Goal: Information Seeking & Learning: Find specific fact

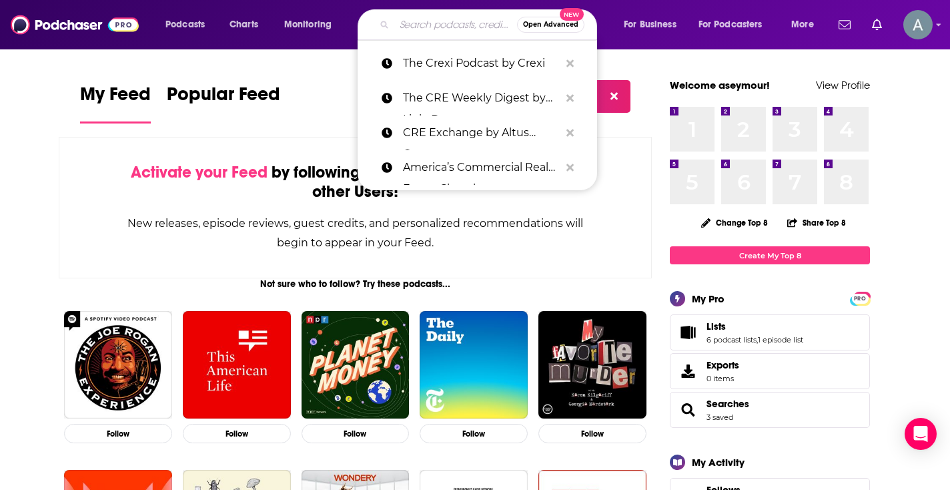
click at [456, 25] on input "Search podcasts, credits, & more..." at bounding box center [455, 24] width 123 height 21
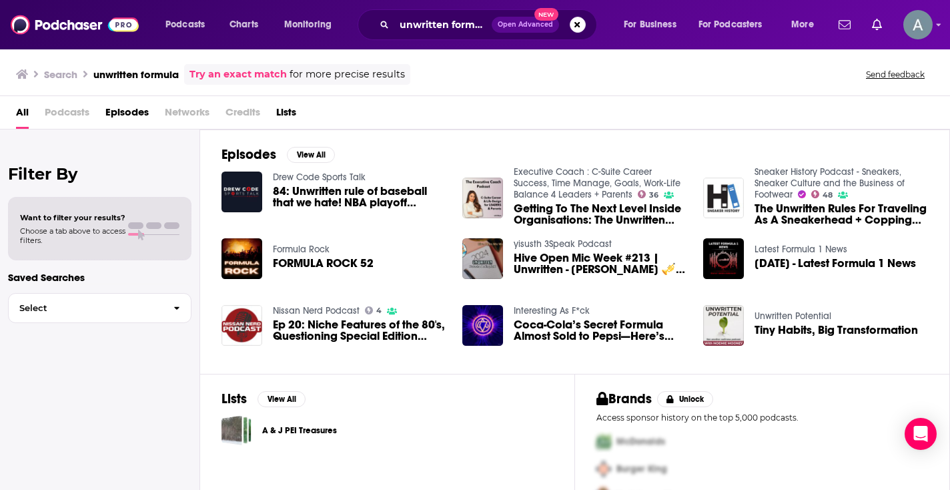
click at [65, 113] on span "Podcasts" at bounding box center [67, 114] width 45 height 27
click at [20, 113] on span "All" at bounding box center [22, 114] width 13 height 27
click at [63, 75] on h3 "Search" at bounding box center [60, 74] width 33 height 13
click at [126, 75] on h3 "unwritten formula" at bounding box center [135, 74] width 85 height 13
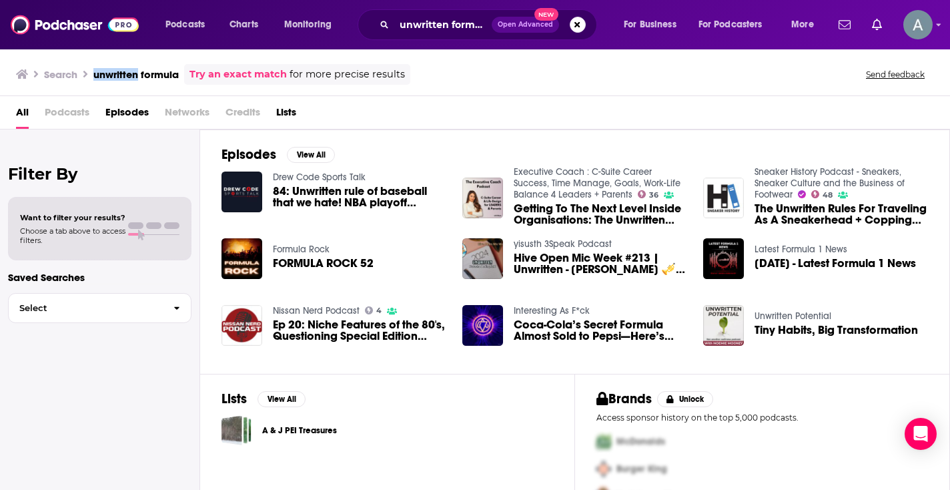
click at [126, 75] on h3 "unwritten formula" at bounding box center [135, 74] width 85 height 13
click at [459, 30] on input "unwritten formula" at bounding box center [442, 24] width 97 height 21
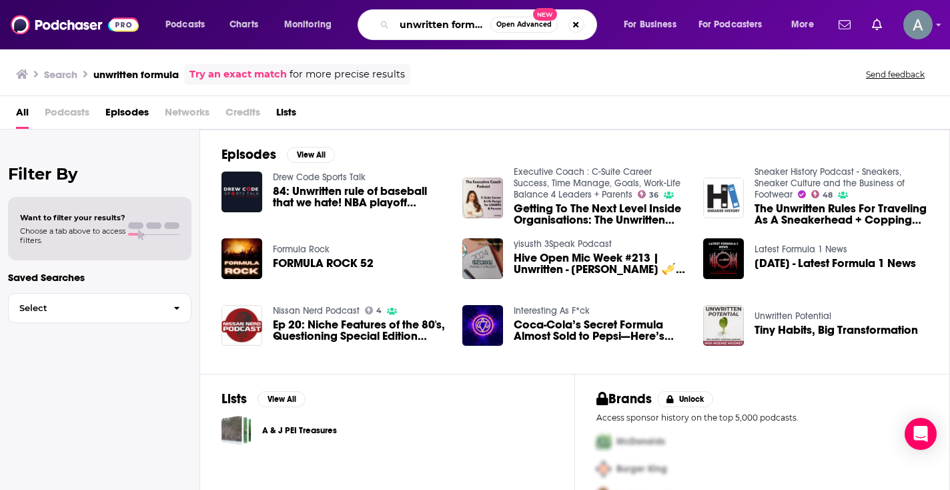
click at [459, 30] on input "unwritten formula" at bounding box center [442, 24] width 96 height 21
paste input "Unwritten F"
type input "Unwritten Formula"
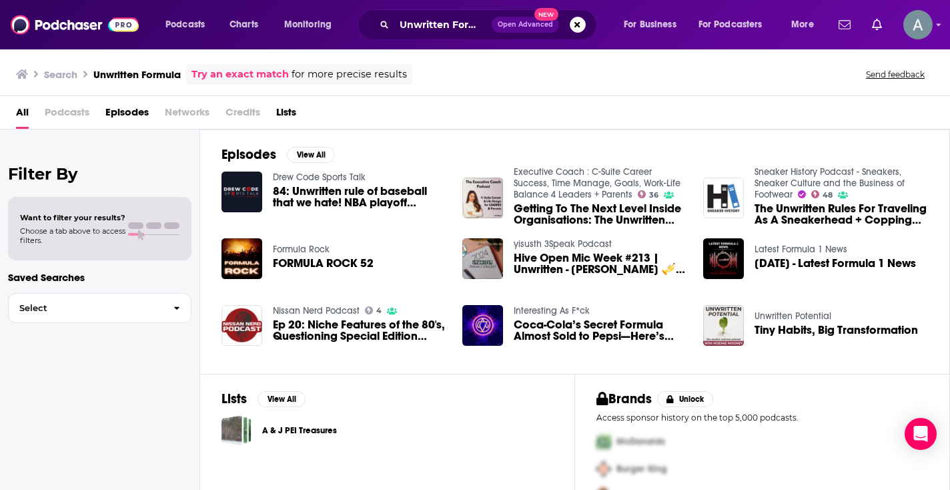
click at [65, 114] on span "Podcasts" at bounding box center [67, 114] width 45 height 27
